Goal: Task Accomplishment & Management: Use online tool/utility

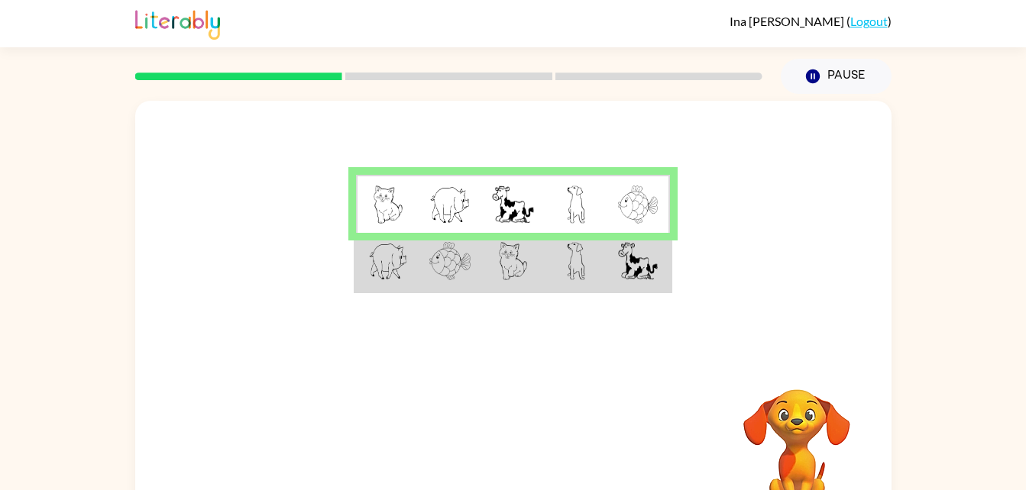
click at [608, 271] on td at bounding box center [638, 262] width 63 height 59
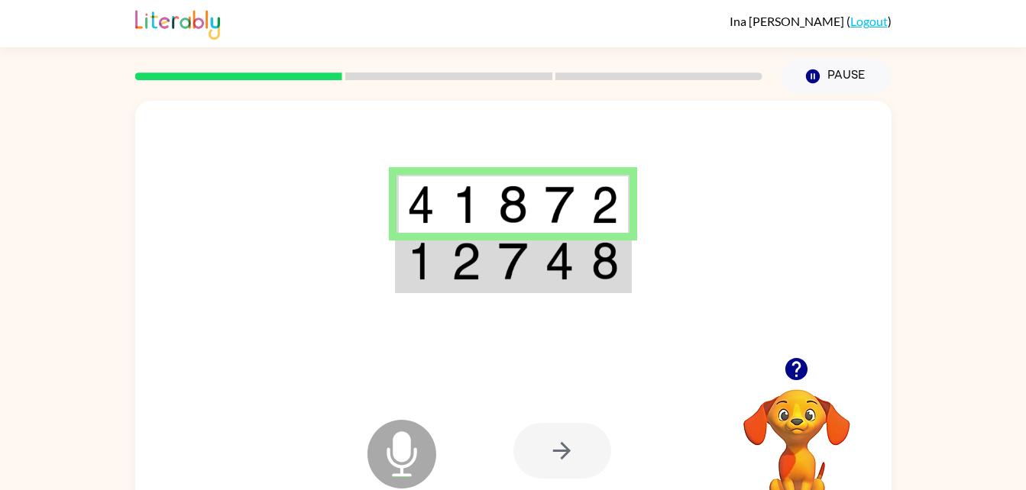
click at [573, 457] on div at bounding box center [562, 451] width 98 height 56
click at [607, 262] on img at bounding box center [604, 261] width 27 height 38
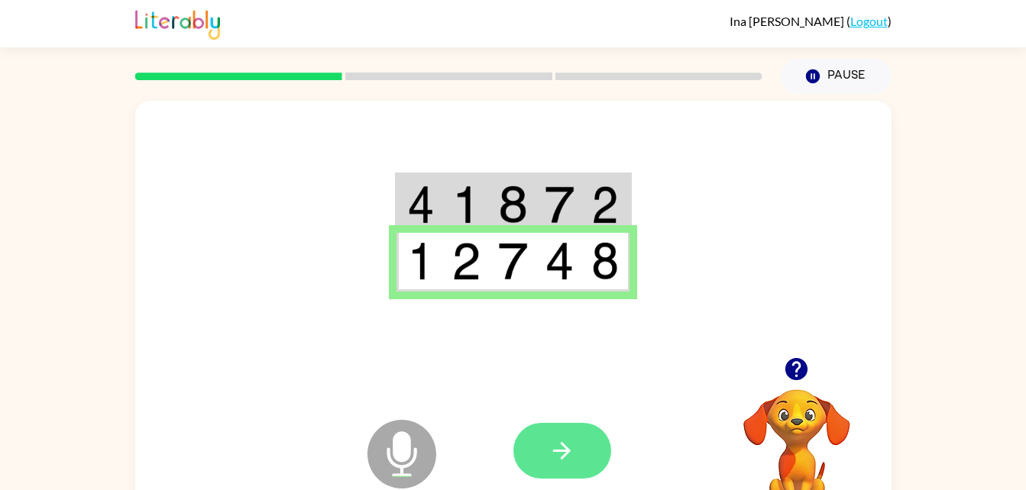
click at [581, 439] on button "button" at bounding box center [562, 451] width 98 height 56
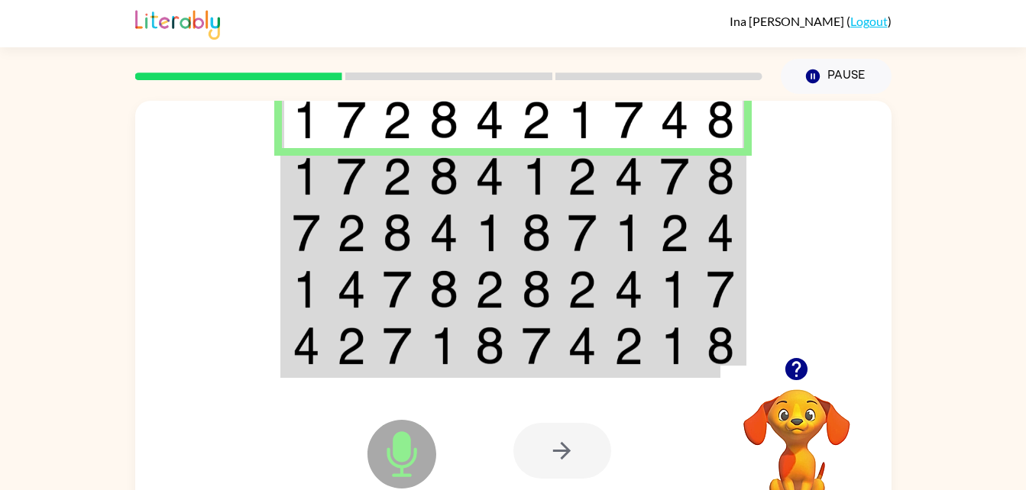
click at [718, 183] on img at bounding box center [720, 176] width 27 height 38
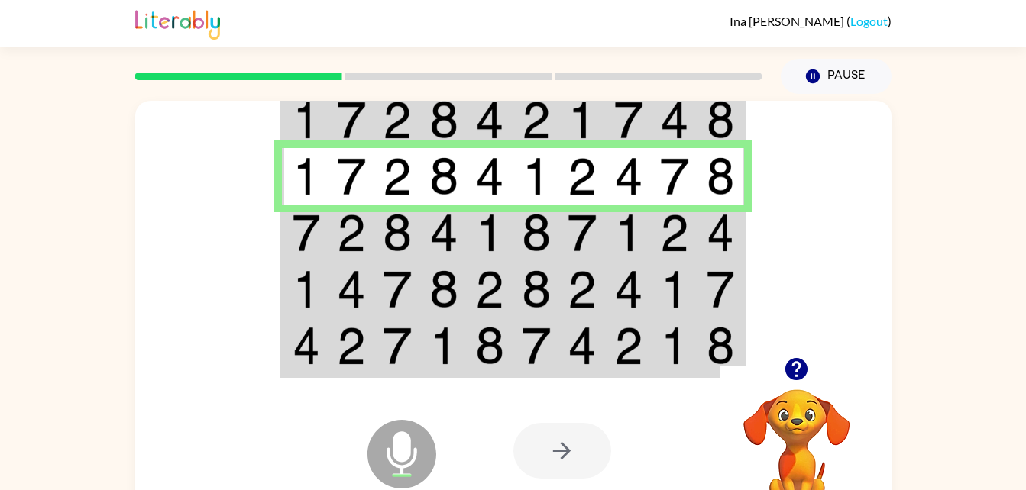
click at [542, 234] on img at bounding box center [536, 233] width 29 height 38
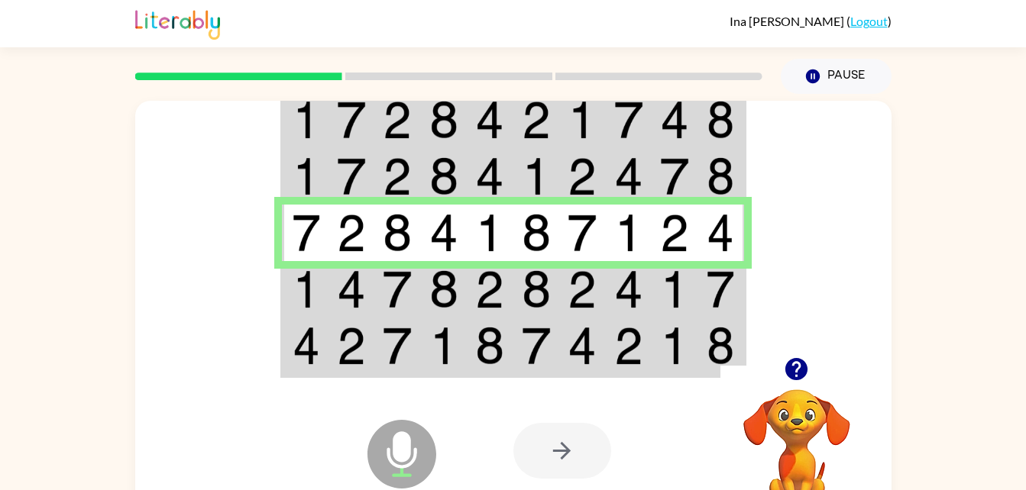
click at [731, 293] on img at bounding box center [720, 289] width 27 height 38
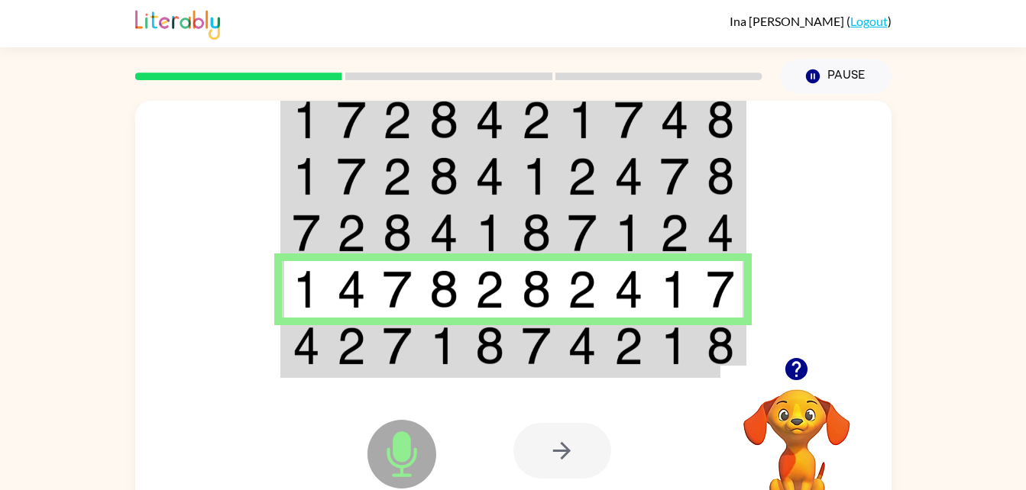
click at [679, 369] on div at bounding box center [625, 451] width 225 height 172
click at [645, 360] on td at bounding box center [629, 347] width 47 height 59
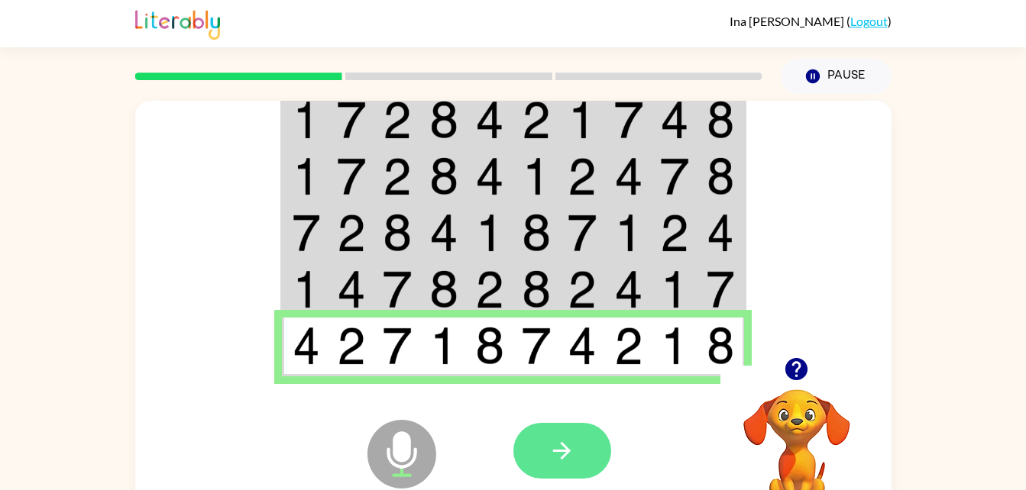
click at [567, 445] on icon "button" at bounding box center [561, 451] width 27 height 27
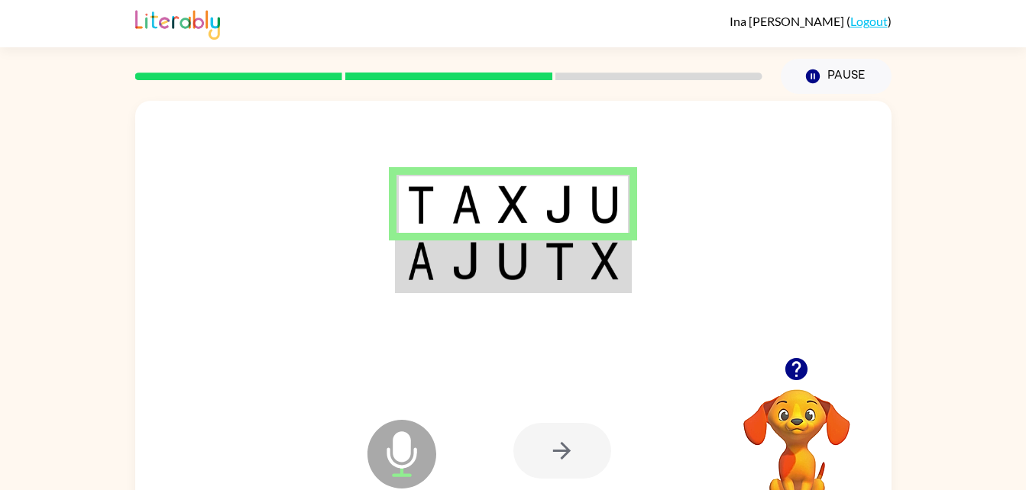
click at [518, 251] on img at bounding box center [512, 261] width 29 height 38
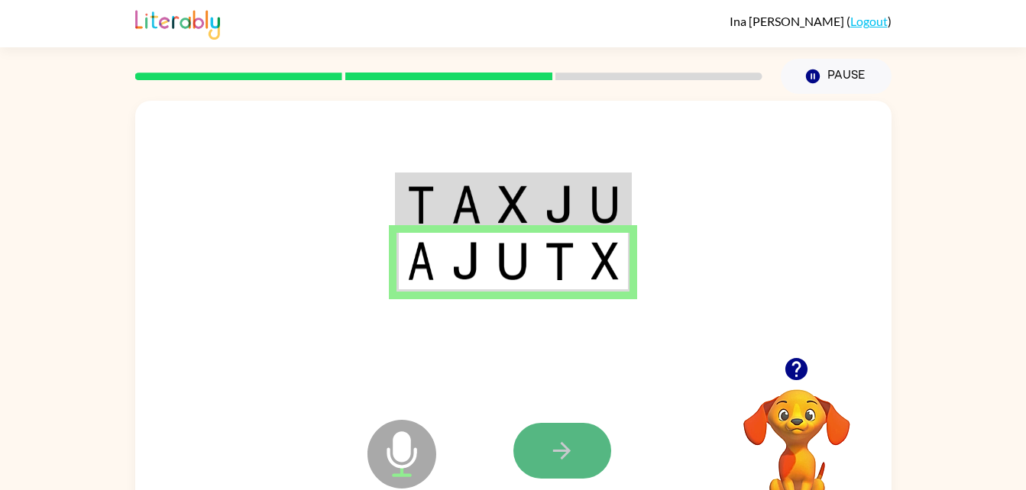
click at [537, 461] on button "button" at bounding box center [562, 451] width 98 height 56
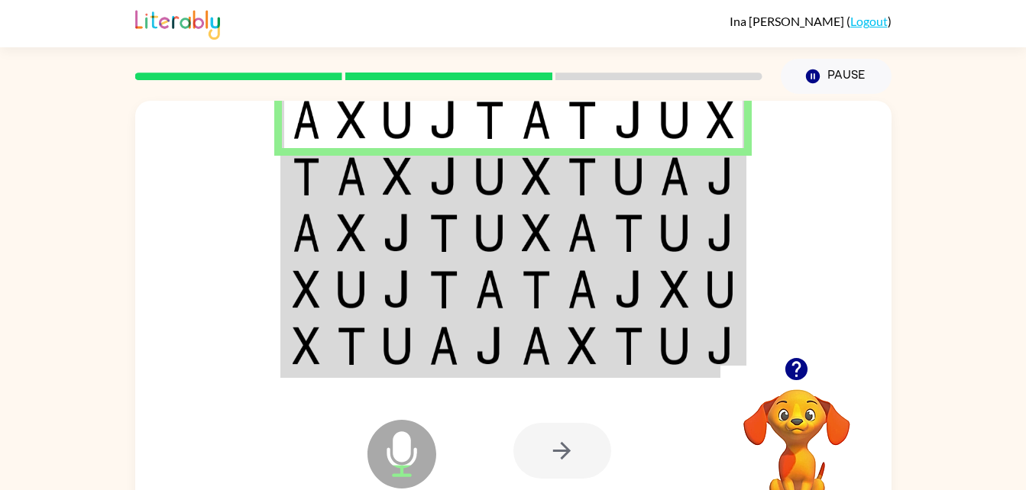
click at [691, 178] on td at bounding box center [675, 176] width 47 height 57
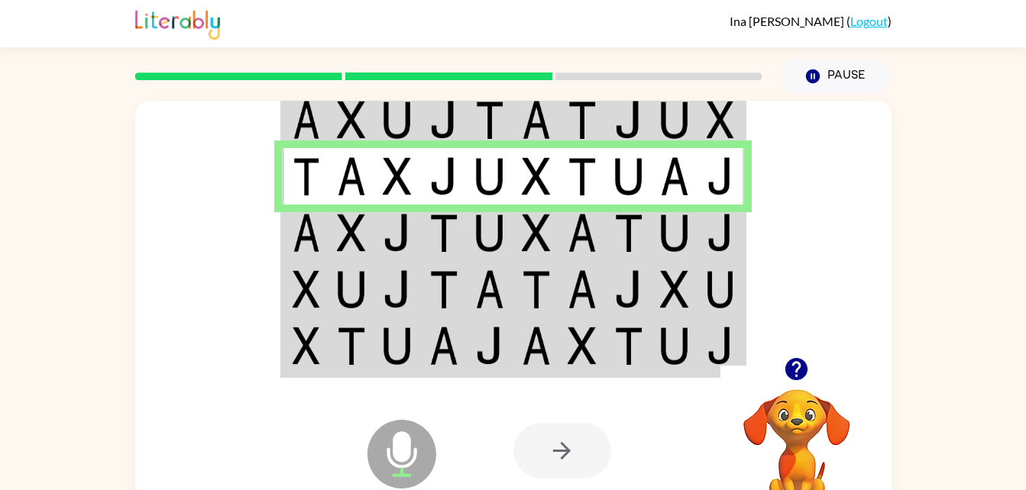
click at [507, 245] on td at bounding box center [490, 233] width 47 height 57
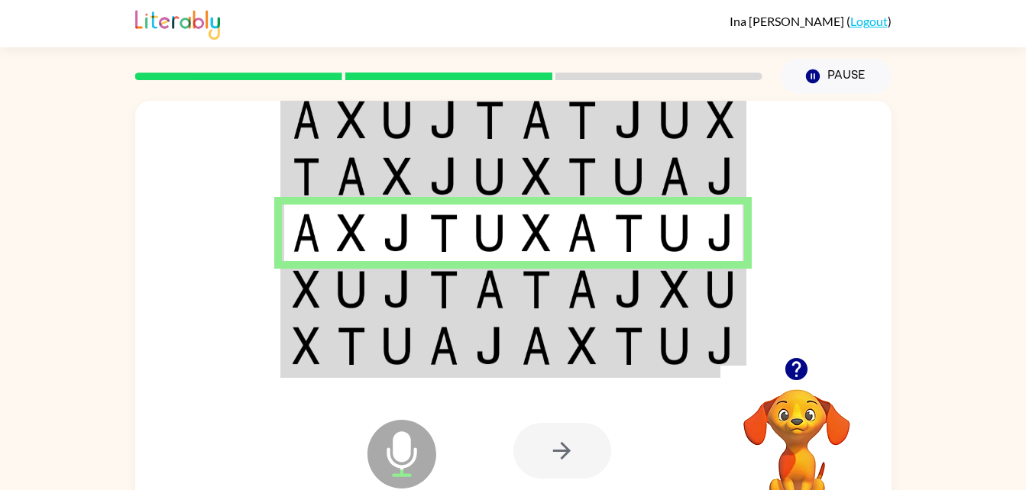
click at [618, 290] on img at bounding box center [628, 289] width 29 height 38
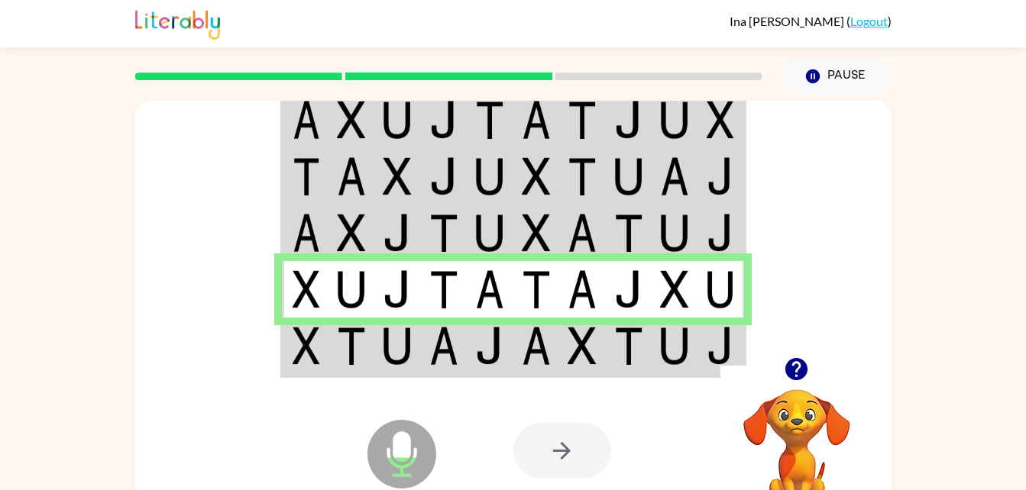
click at [610, 354] on td at bounding box center [629, 347] width 47 height 59
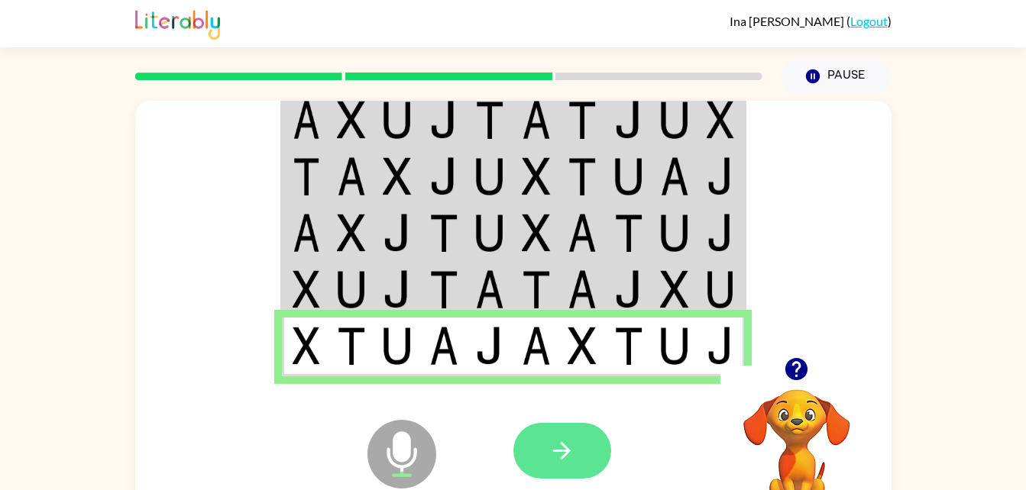
click at [588, 451] on button "button" at bounding box center [562, 451] width 98 height 56
